Goal: Information Seeking & Learning: Learn about a topic

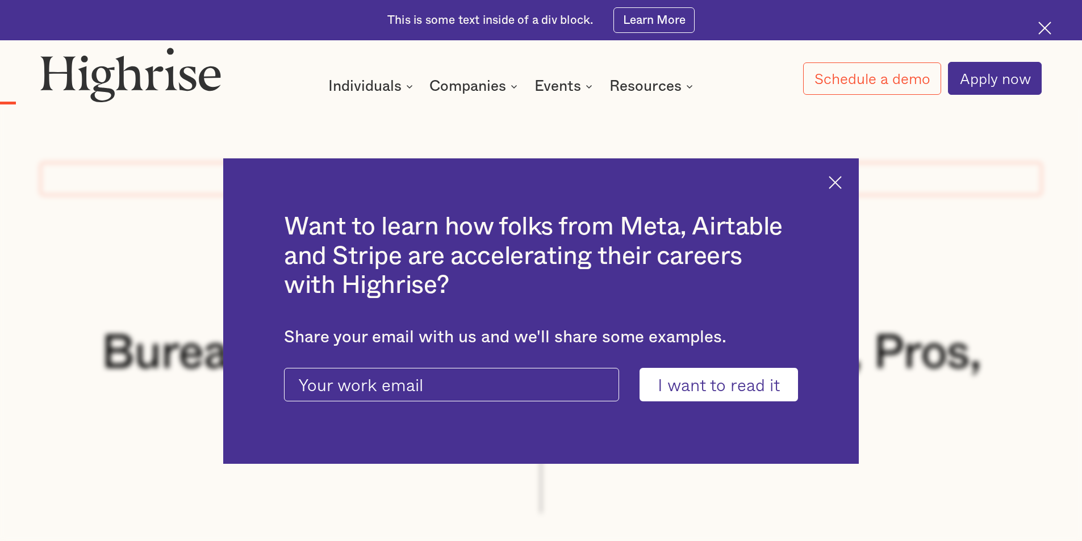
scroll to position [1022, 0]
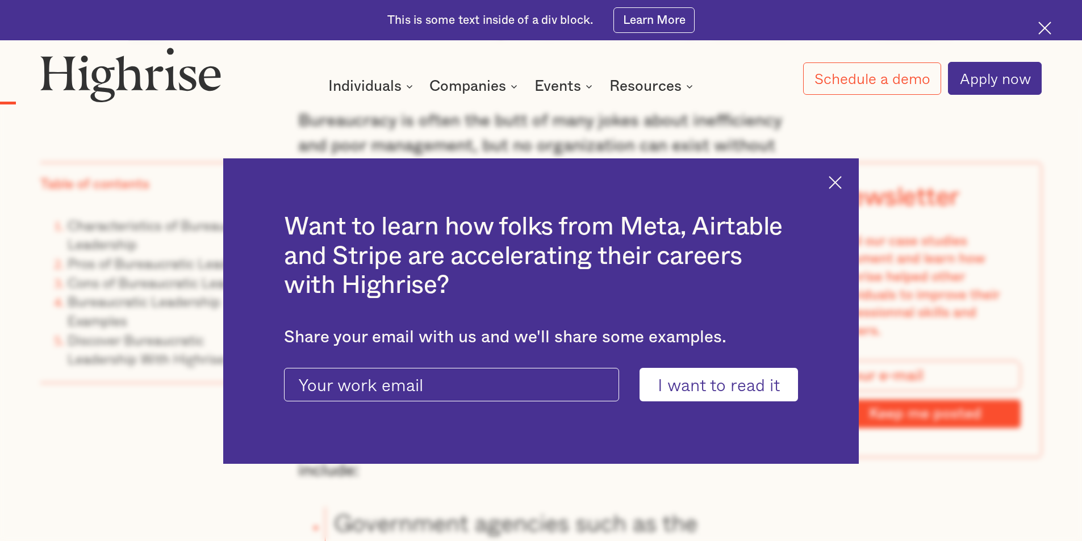
click at [708, 388] on input "I want to read it" at bounding box center [719, 385] width 158 height 34
click at [834, 179] on div "Want to learn how folks from Meta, Airtable and Stripe are accelerating their c…" at bounding box center [541, 311] width 636 height 306
click at [841, 189] on div "Want to learn how folks from Meta, Airtable and Stripe are accelerating their c…" at bounding box center [541, 311] width 636 height 306
click at [840, 182] on img at bounding box center [835, 182] width 13 height 13
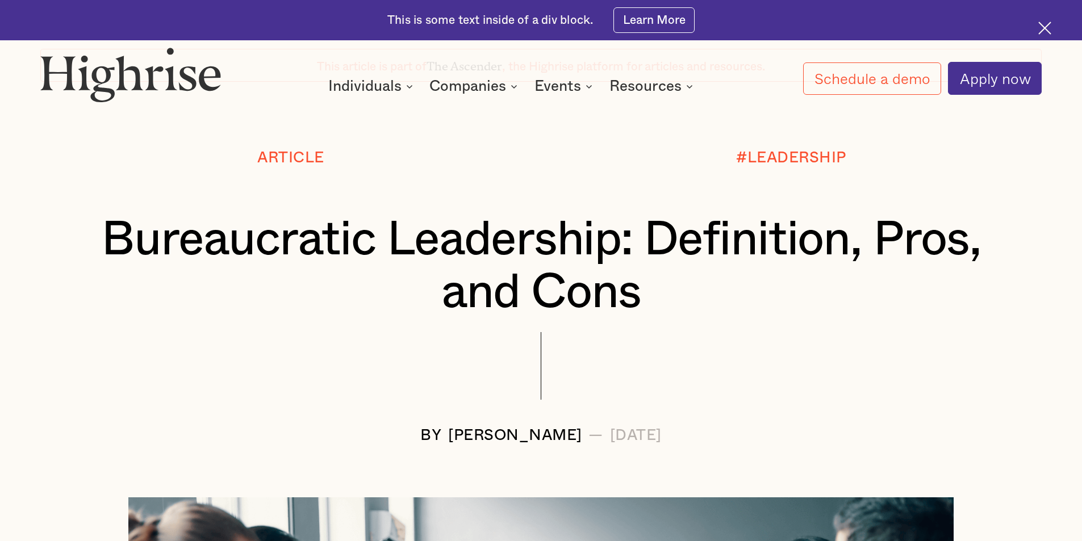
scroll to position [0, 0]
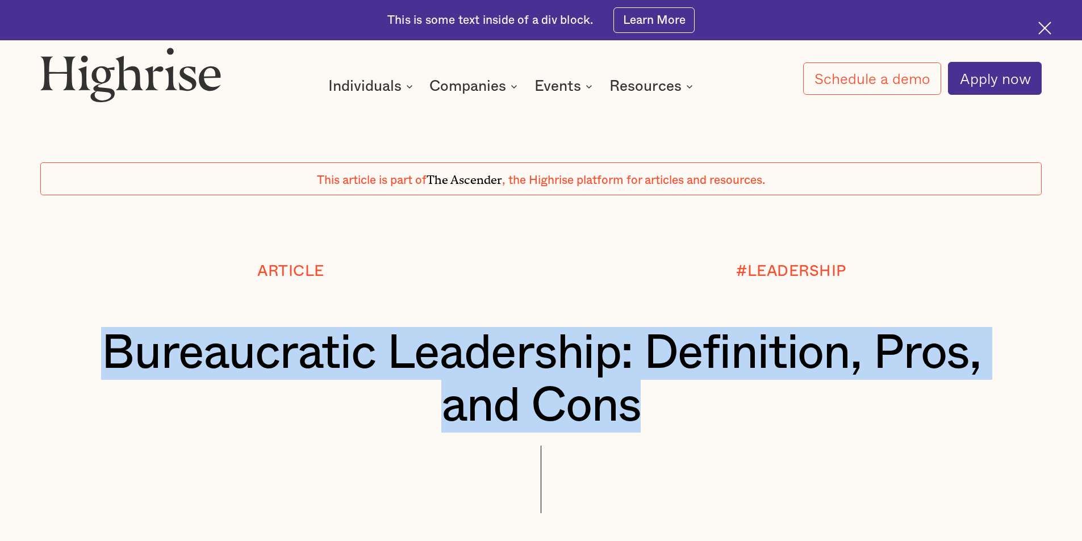
drag, startPoint x: 672, startPoint y: 417, endPoint x: 110, endPoint y: 356, distance: 565.1
click at [110, 356] on h1 "Bureaucratic Leadership: Definition, Pros, and Cons" at bounding box center [541, 380] width 918 height 106
copy h1 "Bureaucratic Leadership: Definition, Pros, and Cons"
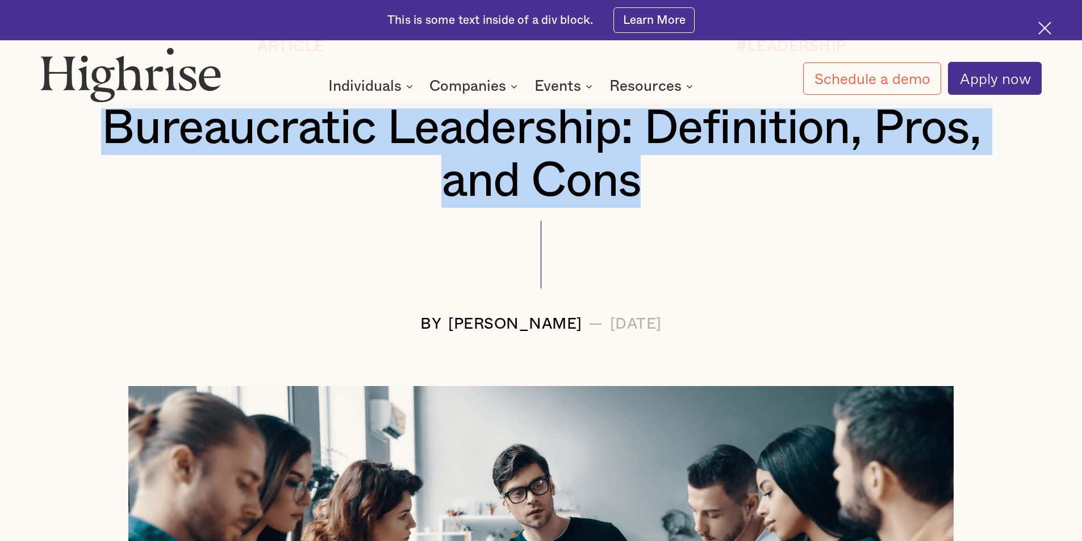
scroll to position [227, 0]
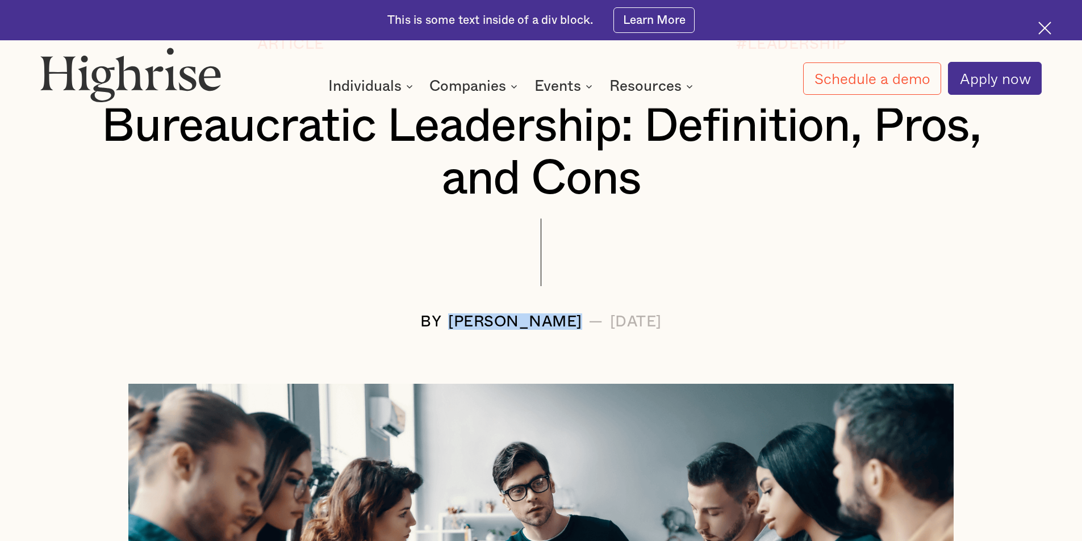
drag, startPoint x: 530, startPoint y: 326, endPoint x: 399, endPoint y: 326, distance: 130.6
click at [448, 326] on div "[PERSON_NAME]" at bounding box center [515, 322] width 134 height 16
copy div "[PERSON_NAME]"
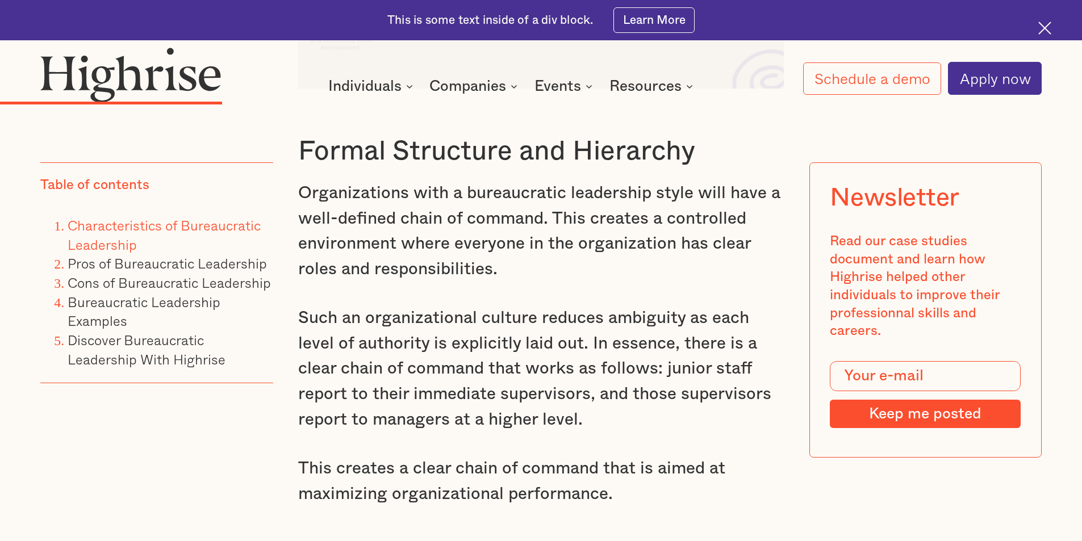
scroll to position [3124, 0]
